Goal: Task Accomplishment & Management: Use online tool/utility

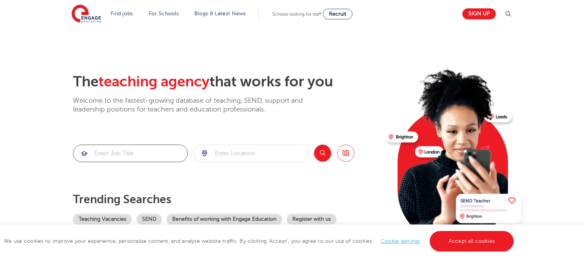
click at [170, 153] on input "search" at bounding box center [130, 153] width 114 height 17
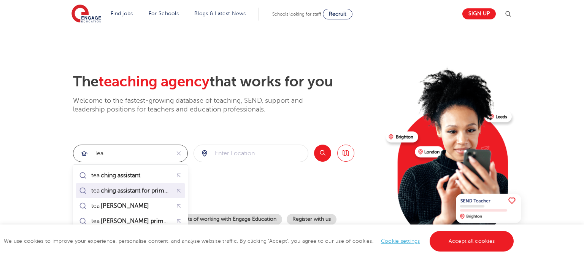
click at [151, 190] on mark "ching assistant for primary" at bounding box center [137, 190] width 74 height 9
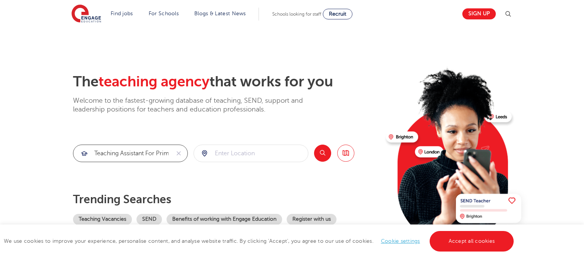
scroll to position [0, 8]
type input "teaching assistant for primary"
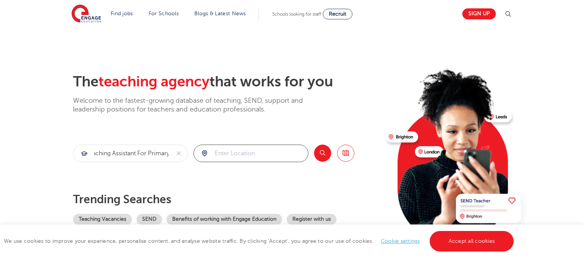
click at [240, 152] on input "search" at bounding box center [251, 153] width 114 height 17
type input "Oxford"
click at [323, 153] on button "Search" at bounding box center [322, 152] width 17 height 17
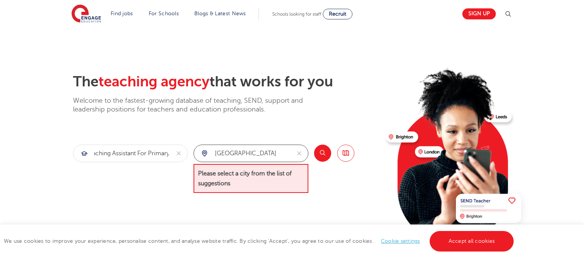
click at [255, 155] on input "Oxford" at bounding box center [242, 153] width 97 height 17
click at [300, 153] on icon "reset" at bounding box center [299, 153] width 8 height 7
click at [273, 157] on input "search" at bounding box center [251, 153] width 114 height 17
click at [203, 154] on div at bounding box center [251, 153] width 114 height 17
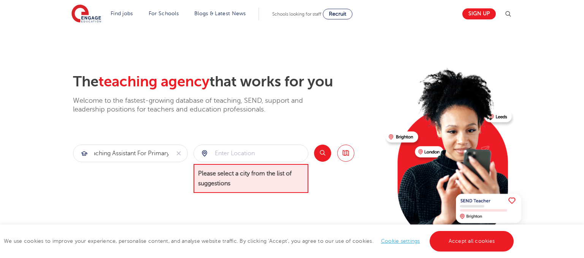
click at [205, 155] on div at bounding box center [251, 153] width 114 height 17
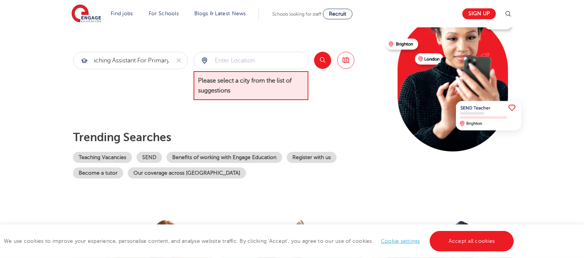
scroll to position [0, 0]
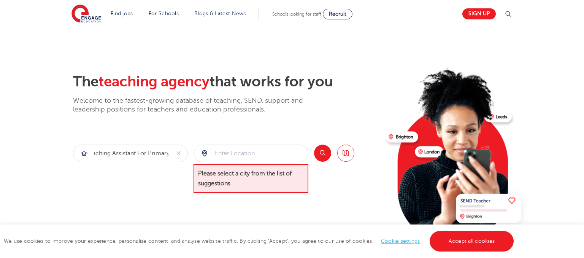
click at [347, 181] on div "Search Browse all Jobs" at bounding box center [334, 168] width 40 height 49
click at [323, 152] on button "Search" at bounding box center [322, 152] width 17 height 17
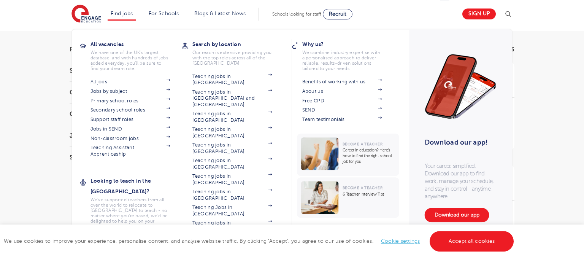
scroll to position [67, 0]
click at [212, 251] on link "Teaching jobs in [GEOGRAPHIC_DATA]" at bounding box center [232, 257] width 80 height 13
